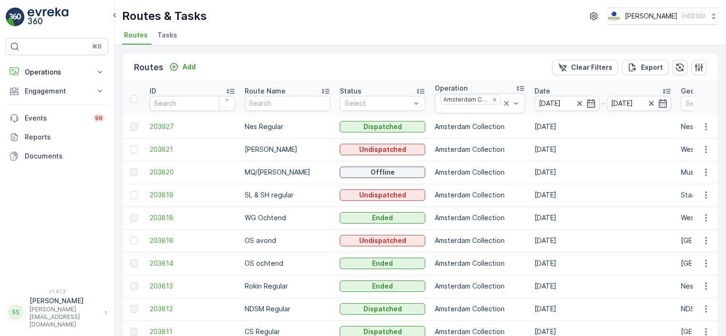
scroll to position [48, 0]
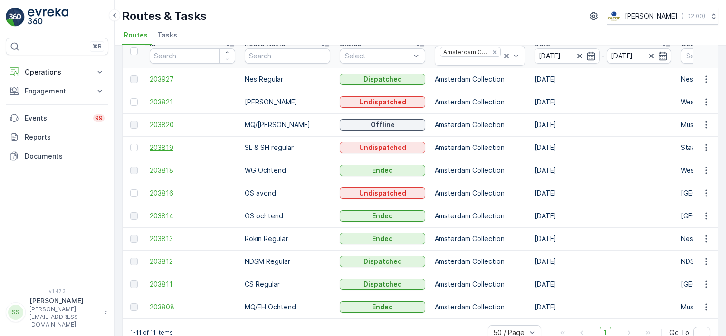
click at [173, 146] on span "203819" at bounding box center [193, 148] width 86 height 10
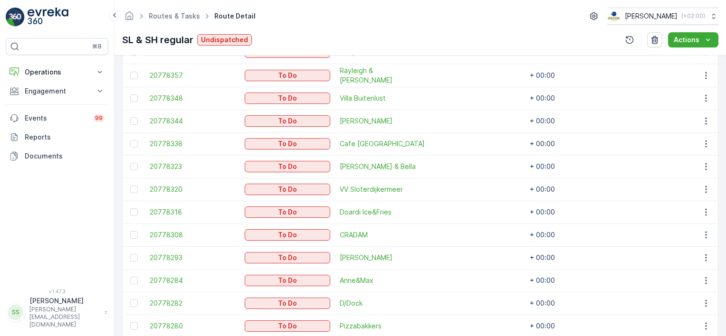
scroll to position [277, 0]
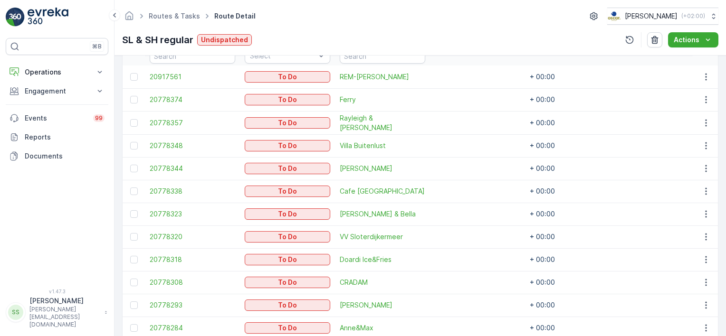
click at [95, 216] on div "⌘B Operations Insights Planning Routes & Tasks Cockpit Settings Engagement Insi…" at bounding box center [57, 157] width 103 height 239
click at [59, 251] on div "⌘B Operations Insights Planning Routes & Tasks Cockpit Settings Engagement Insi…" at bounding box center [57, 157] width 103 height 239
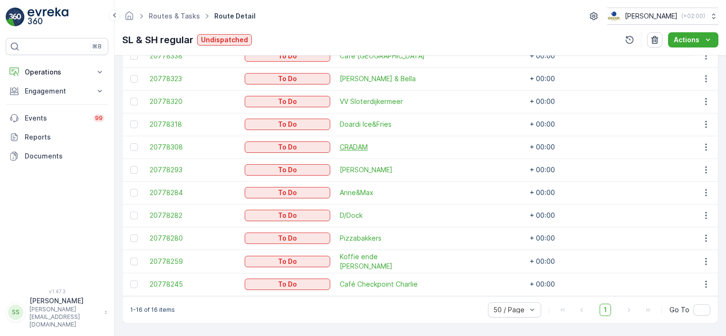
scroll to position [420, 0]
click at [82, 13] on link at bounding box center [57, 17] width 103 height 19
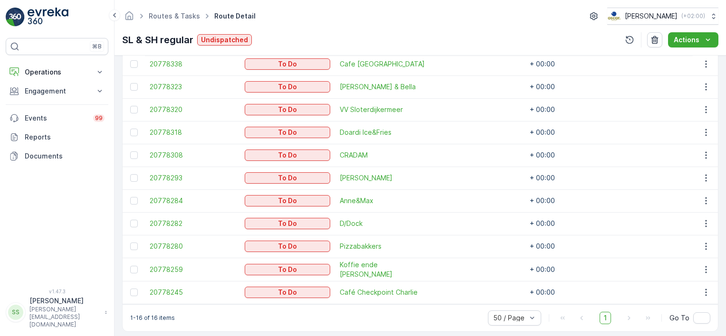
scroll to position [415, 0]
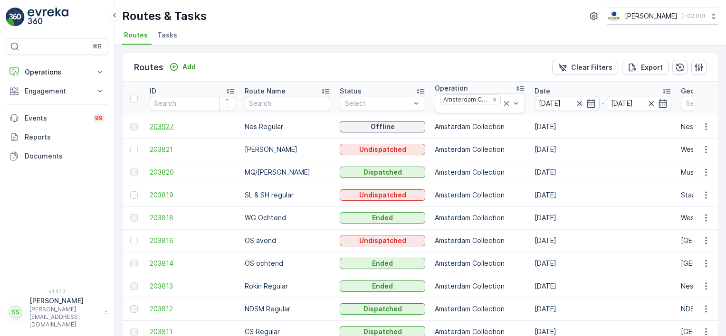
click at [167, 128] on span "203927" at bounding box center [193, 127] width 86 height 10
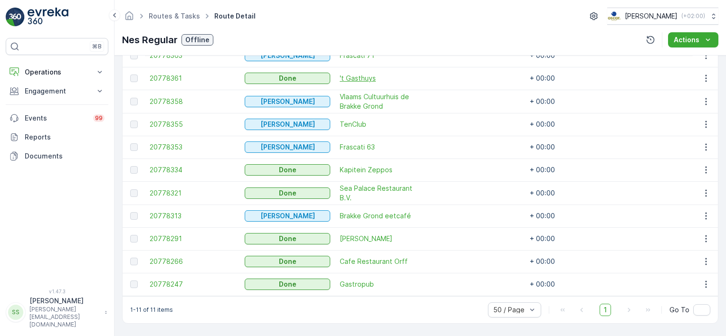
scroll to position [306, 0]
click at [163, 189] on span "20778321" at bounding box center [193, 194] width 86 height 10
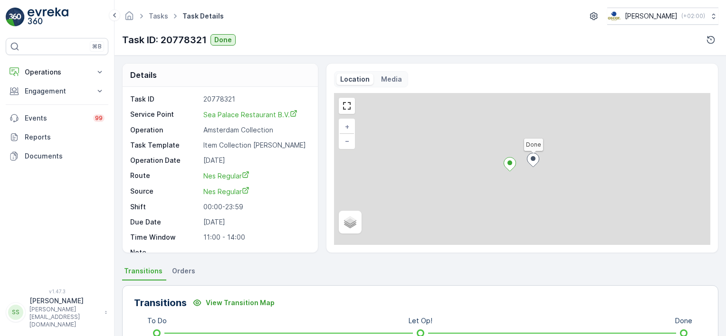
scroll to position [143, 0]
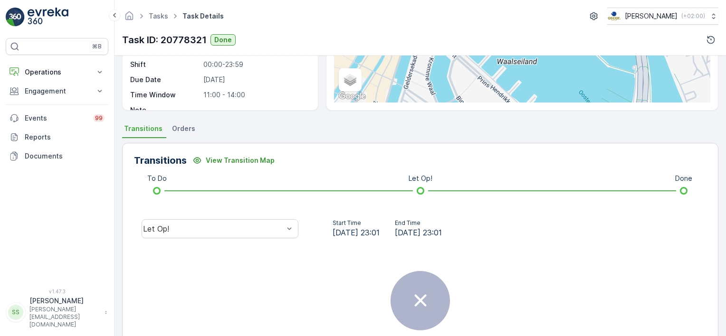
click at [177, 125] on span "Orders" at bounding box center [183, 129] width 23 height 10
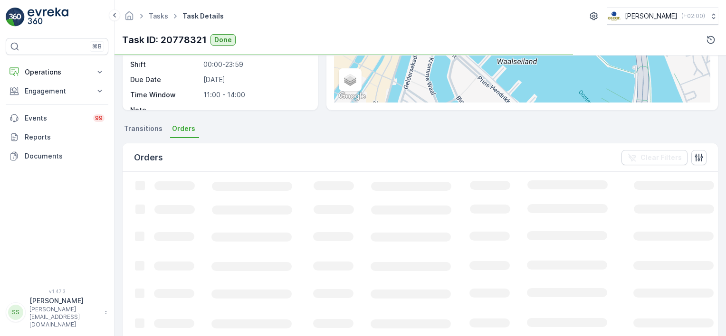
click at [133, 127] on span "Transitions" at bounding box center [143, 129] width 38 height 10
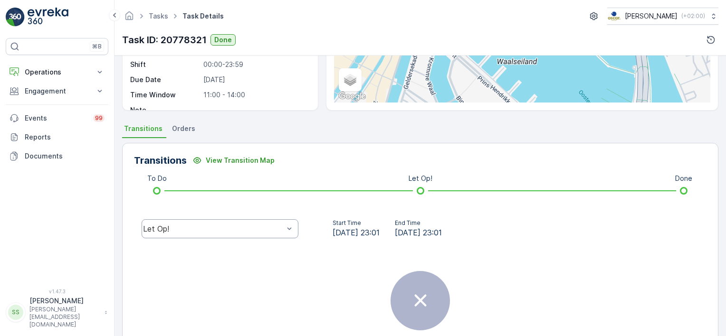
click at [243, 227] on div "Let Op!" at bounding box center [213, 229] width 141 height 9
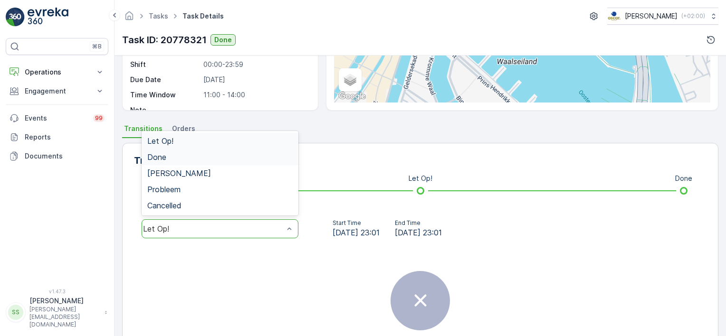
click at [154, 160] on span "Done" at bounding box center [156, 157] width 19 height 9
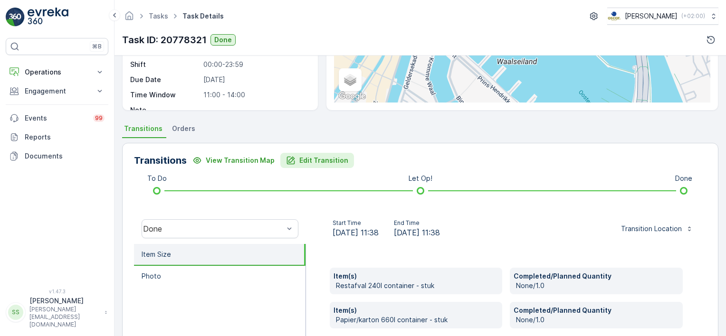
click at [326, 154] on button "Edit Transition" at bounding box center [317, 160] width 74 height 15
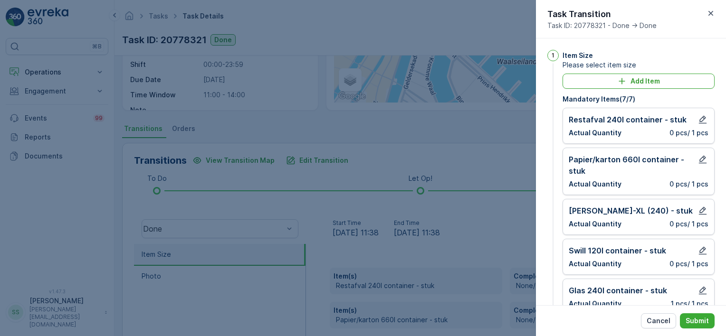
scroll to position [48, 0]
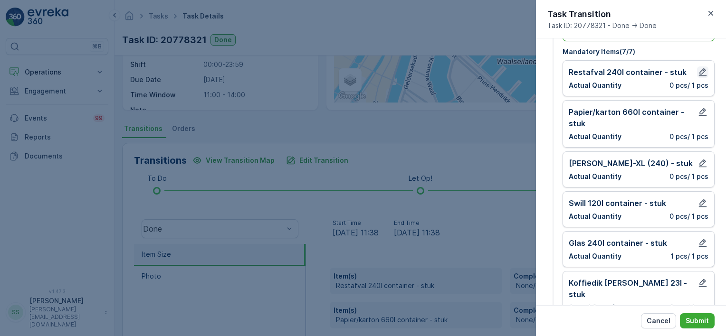
click at [699, 72] on icon "button" at bounding box center [703, 72] width 10 height 10
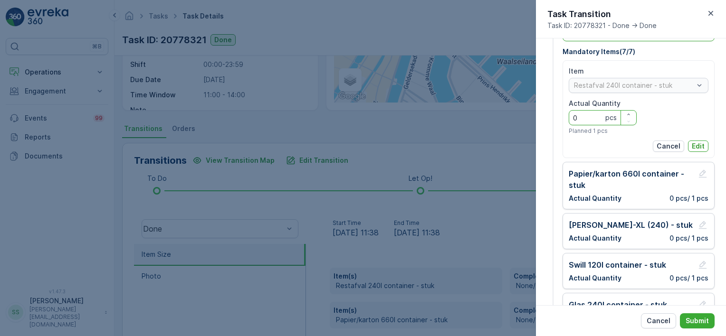
drag, startPoint x: 580, startPoint y: 114, endPoint x: 539, endPoint y: 114, distance: 40.4
click at [548, 116] on div "1 Item Size Please select item size Add Item Mandatory Items ( 7 / 7 ) Item Res…" at bounding box center [630, 215] width 167 height 426
type Quantity "9"
click at [699, 143] on p "Edit" at bounding box center [698, 147] width 13 height 10
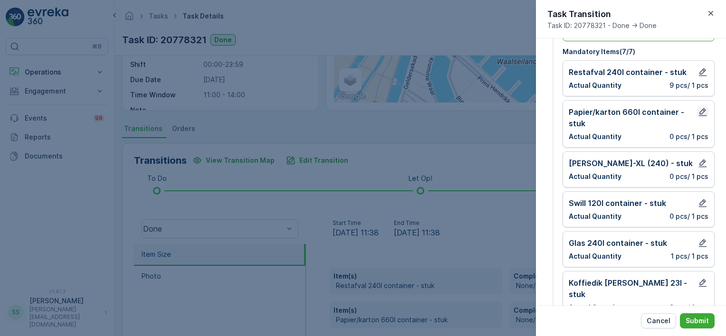
click at [698, 110] on icon "button" at bounding box center [703, 112] width 10 height 10
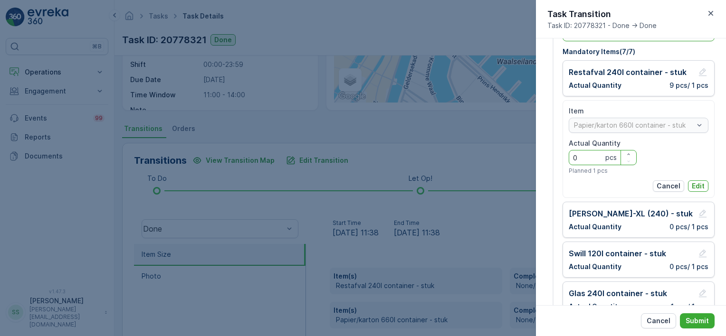
drag, startPoint x: 580, startPoint y: 158, endPoint x: 551, endPoint y: 158, distance: 28.5
click at [551, 158] on div "1 Item Size Please select item size Add Item Mandatory Items ( 7 / 7 ) Restafva…" at bounding box center [630, 209] width 167 height 414
type Quantity "1"
click at [697, 185] on p "Edit" at bounding box center [698, 186] width 13 height 10
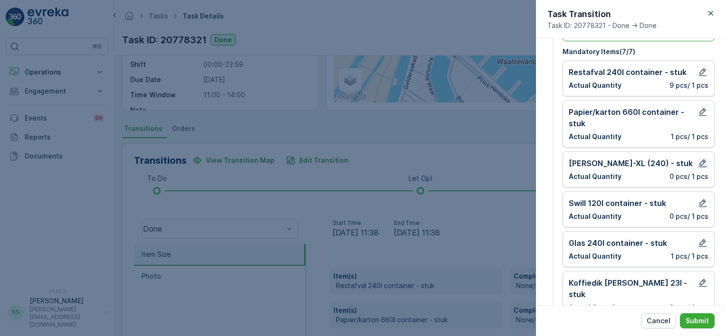
click at [701, 160] on icon "button" at bounding box center [703, 164] width 10 height 10
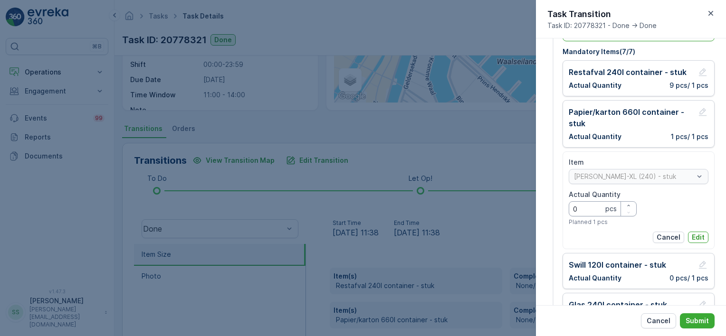
drag, startPoint x: 577, startPoint y: 206, endPoint x: 569, endPoint y: 205, distance: 8.1
click at [569, 205] on Quantity "0" at bounding box center [603, 208] width 68 height 15
type Quantity "1"
click at [694, 235] on p "Edit" at bounding box center [698, 238] width 13 height 10
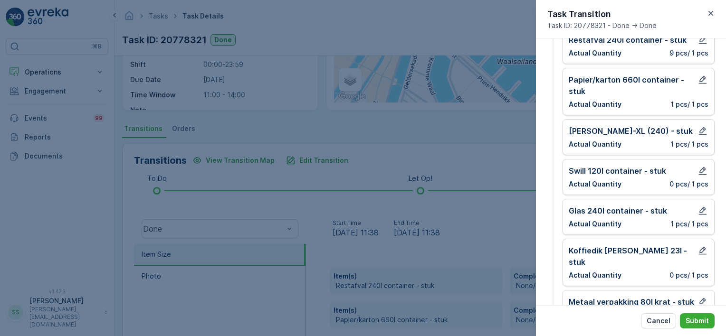
scroll to position [95, 0]
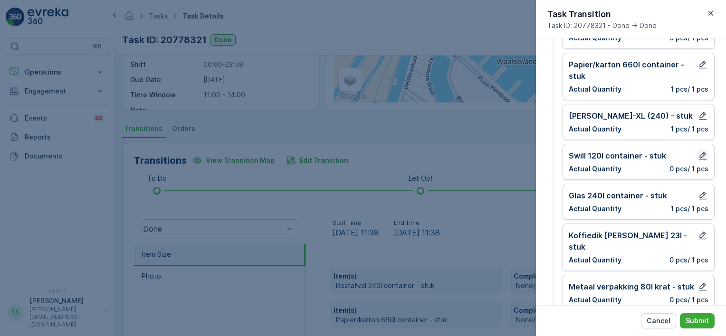
click at [703, 153] on icon "button" at bounding box center [703, 156] width 8 height 8
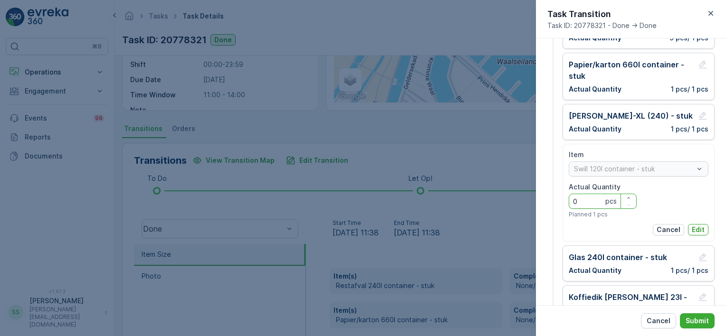
drag, startPoint x: 575, startPoint y: 201, endPoint x: 562, endPoint y: 201, distance: 13.3
click at [562, 201] on div "1 Item Size Please select item size Add Item Mandatory Items ( 7 / 7 ) Restafva…" at bounding box center [630, 168] width 167 height 426
type Quantity "2"
click at [699, 228] on p "Edit" at bounding box center [698, 230] width 13 height 10
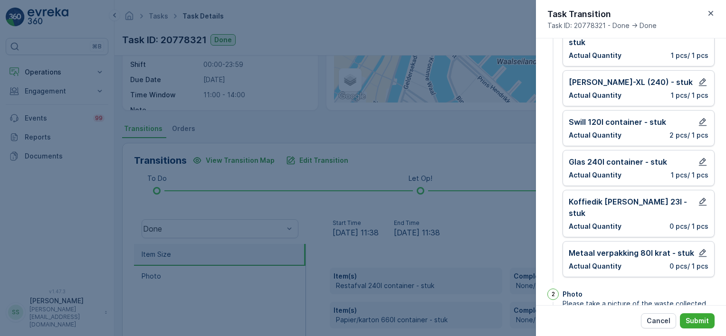
scroll to position [143, 0]
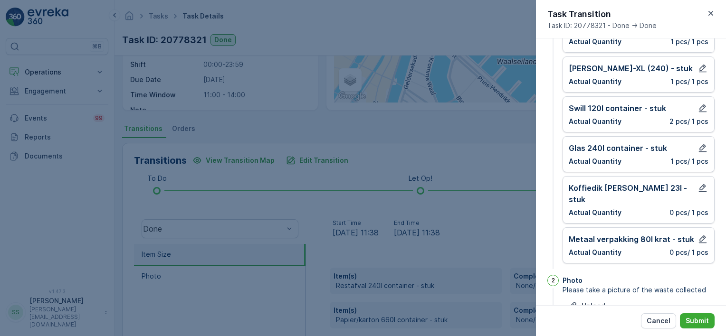
click at [694, 184] on div "Koffiedik [PERSON_NAME] 23l - stuk" at bounding box center [639, 193] width 140 height 23
click at [701, 186] on icon "button" at bounding box center [703, 188] width 10 height 10
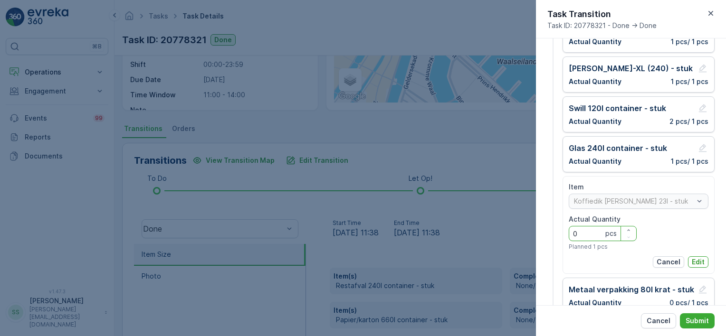
drag, startPoint x: 580, startPoint y: 230, endPoint x: 547, endPoint y: 230, distance: 33.3
click at [547, 230] on div "1 Item Size Please select item size Add Item Mandatory Items ( 7 / 7 ) Restafva…" at bounding box center [631, 171] width 190 height 267
click at [700, 262] on p "Edit" at bounding box center [698, 262] width 13 height 10
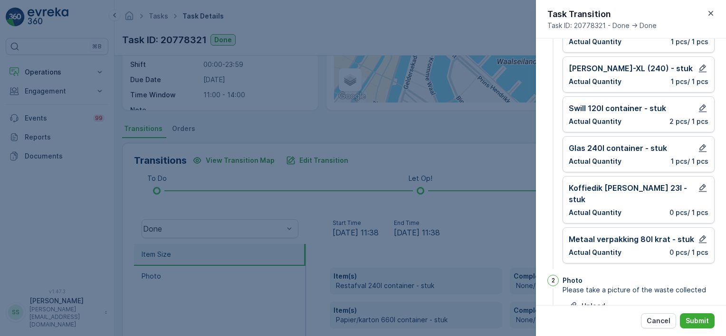
drag, startPoint x: 705, startPoint y: 220, endPoint x: 694, endPoint y: 224, distance: 12.2
click at [704, 228] on div "Metaal verpakking 80l krat - stuk Actual Quantity 0 pcs / 1 pcs" at bounding box center [638, 246] width 152 height 36
click at [697, 234] on button "button" at bounding box center [702, 239] width 11 height 11
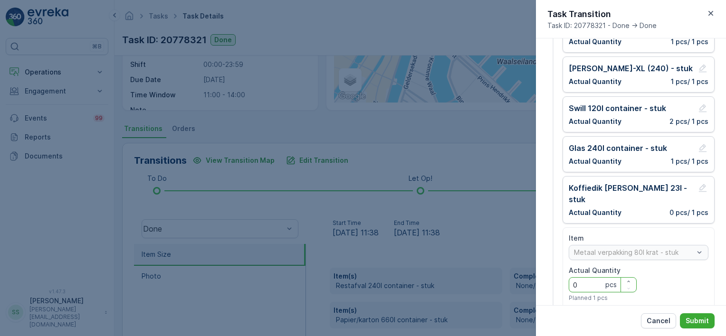
click at [561, 271] on div "1 Item Size Please select item size Add Item Mandatory Items ( 7 / 7 ) Restafva…" at bounding box center [630, 120] width 167 height 426
click at [704, 308] on button "Edit" at bounding box center [698, 313] width 20 height 11
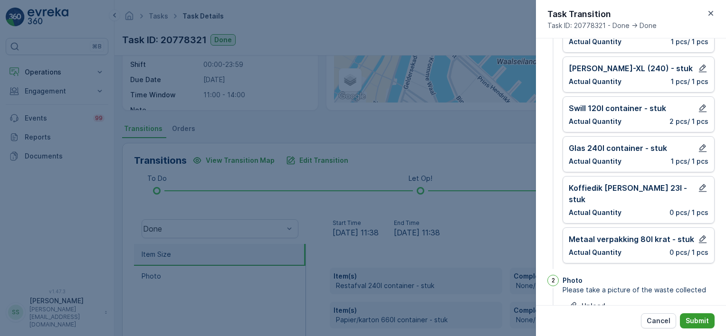
click at [702, 316] on p "Submit" at bounding box center [696, 321] width 23 height 10
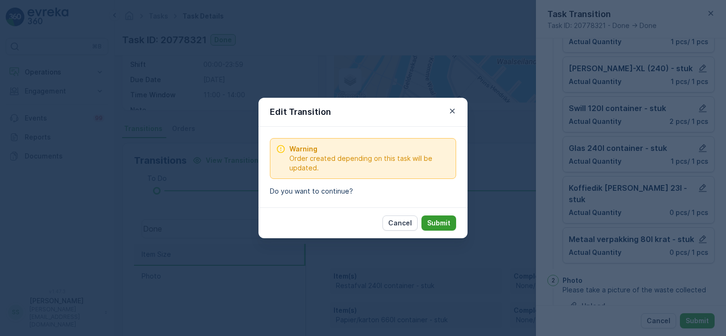
click at [447, 226] on p "Submit" at bounding box center [438, 224] width 23 height 10
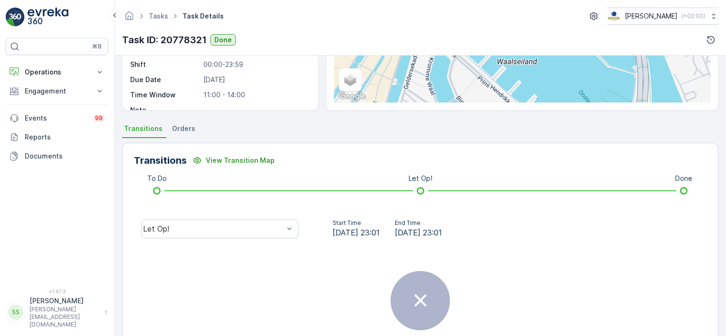
click at [311, 209] on div "Transitions View Transition Map To Do Let Op! Done Let Op! Start Time [DATE] 23…" at bounding box center [420, 270] width 596 height 254
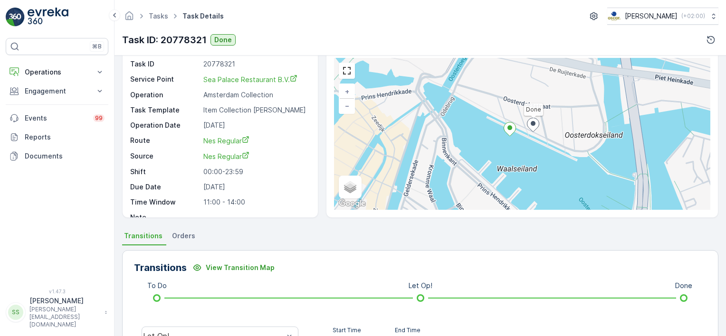
scroll to position [0, 0]
